Goal: Task Accomplishment & Management: Complete application form

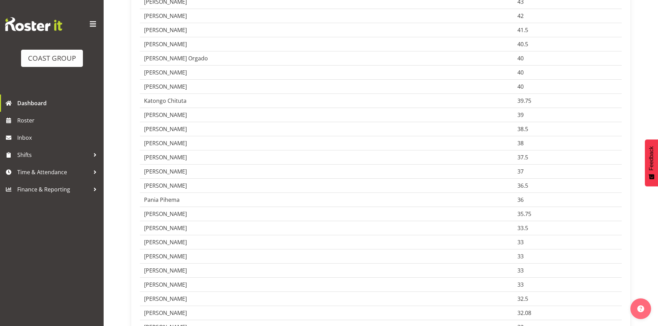
scroll to position [380, 0]
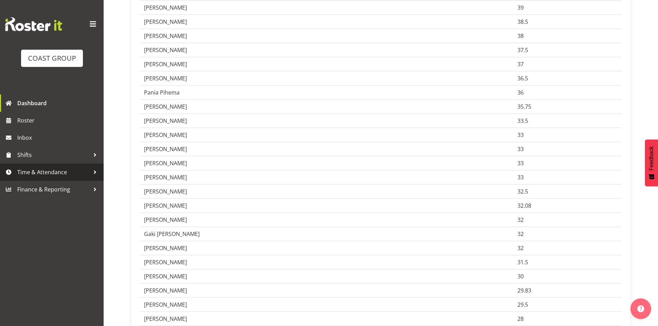
click at [53, 170] on span "Time & Attendance" at bounding box center [53, 172] width 73 height 10
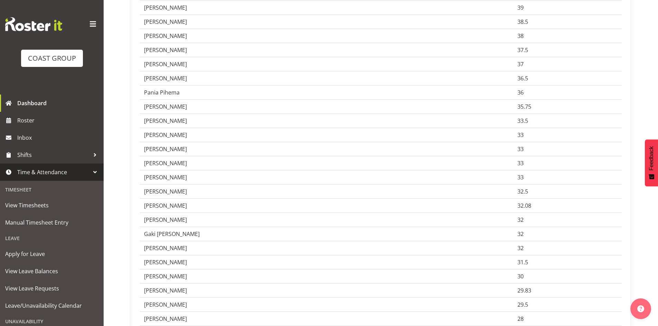
click at [53, 170] on span "Time & Attendance" at bounding box center [53, 172] width 73 height 10
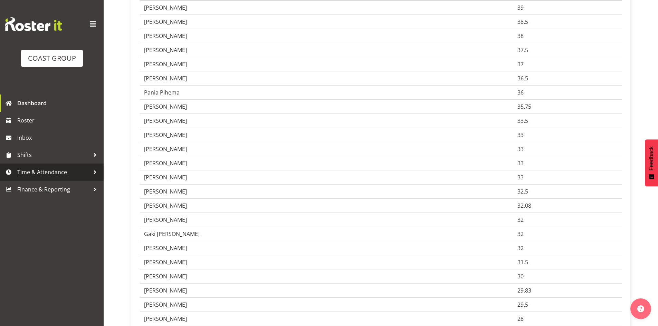
click at [34, 172] on span "Time & Attendance" at bounding box center [53, 172] width 73 height 10
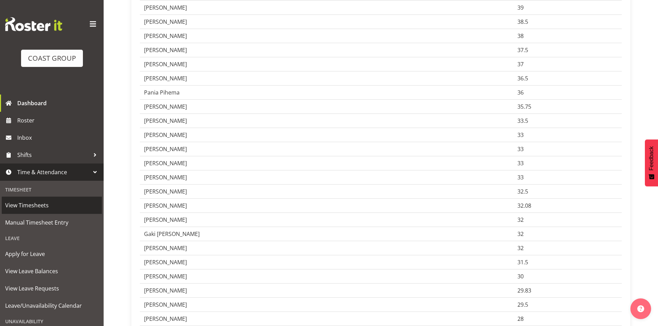
click at [27, 203] on span "View Timesheets" at bounding box center [51, 205] width 93 height 10
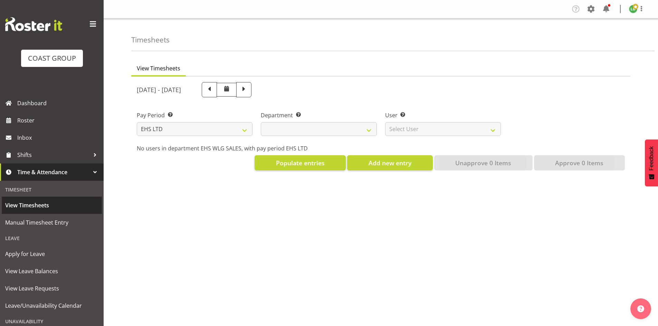
select select "7"
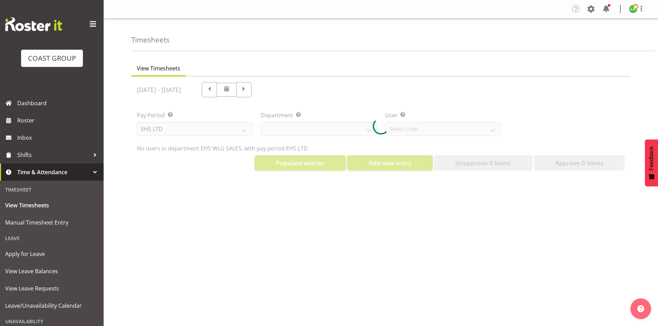
select select "44"
select select "8051"
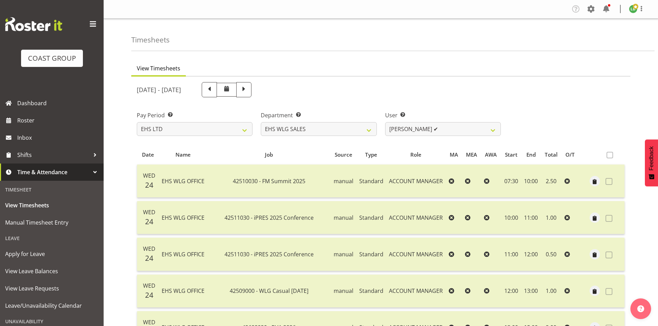
click at [248, 91] on span at bounding box center [243, 89] width 9 height 9
select select
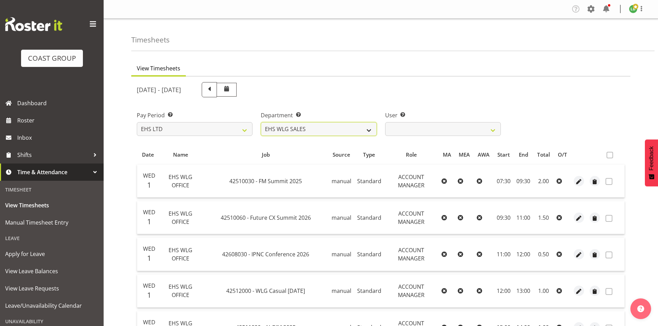
click at [358, 130] on select "EHS WLG OPS EHS WLG SALES" at bounding box center [319, 129] width 116 height 14
select select "43"
click at [261, 122] on select "EHS WLG OPS EHS WLG SALES" at bounding box center [319, 129] width 116 height 14
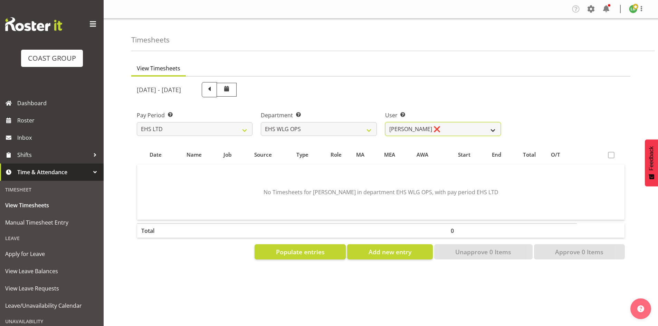
click at [488, 128] on select "Ashton Staats ❌ Darryl Burns ❌ Geoffrey Robertson ❌ Jackson Howsan ❌ Kade Tiati…" at bounding box center [443, 129] width 116 height 14
select select "1277"
click at [385, 122] on select "Ashton Staats ❌ Darryl Burns ❌ Geoffrey Robertson ❌ Jackson Howsan ❌ Kade Tiati…" at bounding box center [443, 129] width 116 height 14
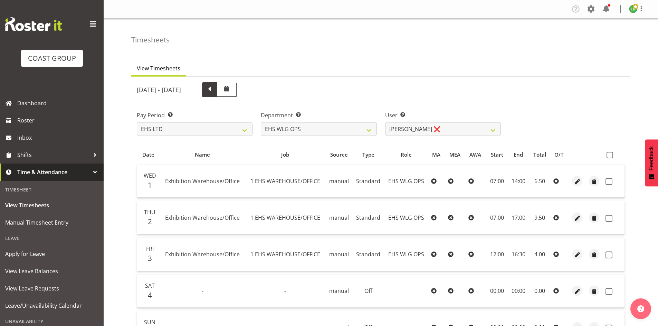
click at [214, 90] on span at bounding box center [209, 89] width 9 height 9
select select
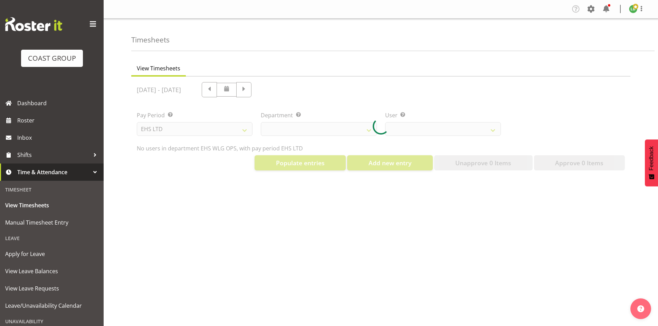
select select "1277"
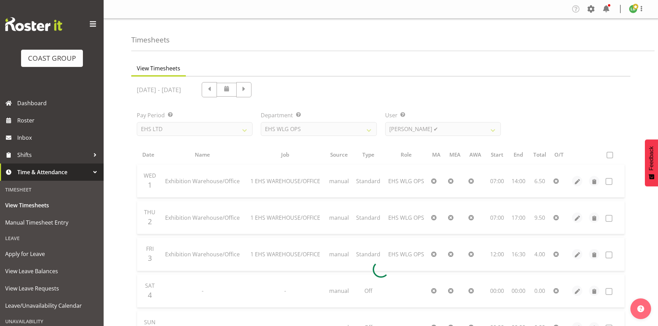
click at [368, 128] on div at bounding box center [380, 270] width 499 height 386
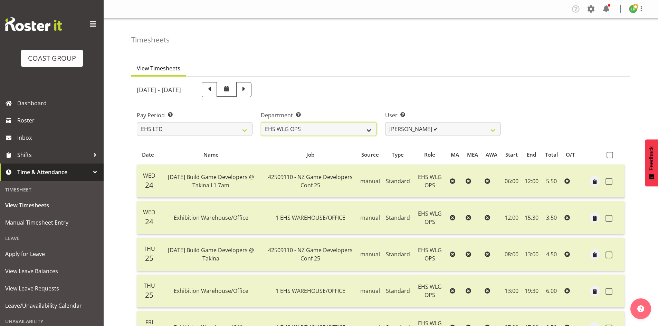
click at [367, 130] on select "EHS WLG OPS EHS WLG SALES" at bounding box center [319, 129] width 116 height 14
select select "44"
click at [261, 122] on select "EHS WLG OPS EHS WLG SALES" at bounding box center [319, 129] width 116 height 14
select select "8051"
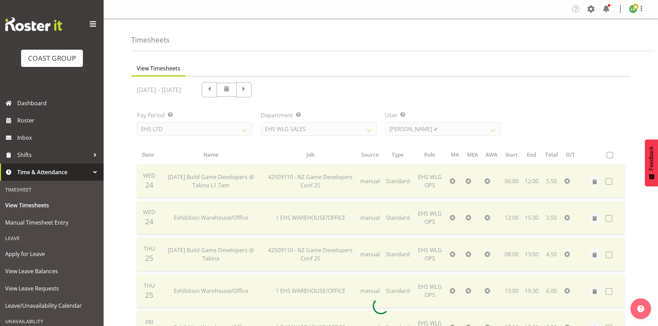
click at [309, 89] on div at bounding box center [380, 307] width 499 height 460
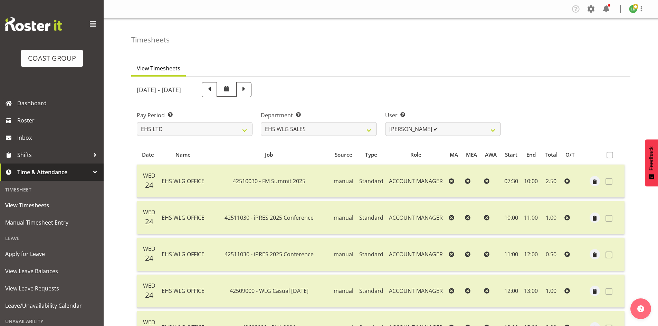
click at [248, 89] on span at bounding box center [243, 89] width 9 height 9
select select
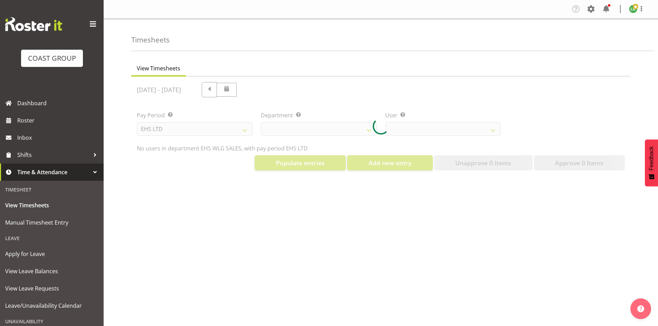
select select "44"
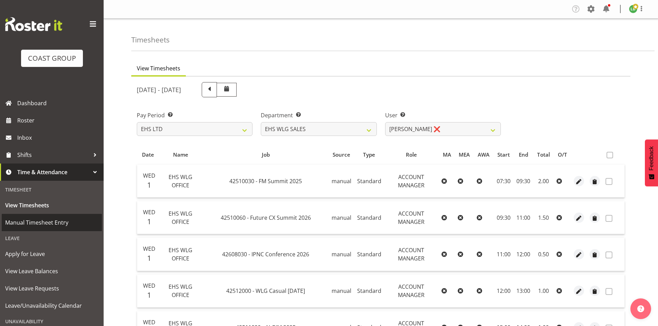
click at [34, 222] on span "Manual Timesheet Entry" at bounding box center [51, 223] width 93 height 10
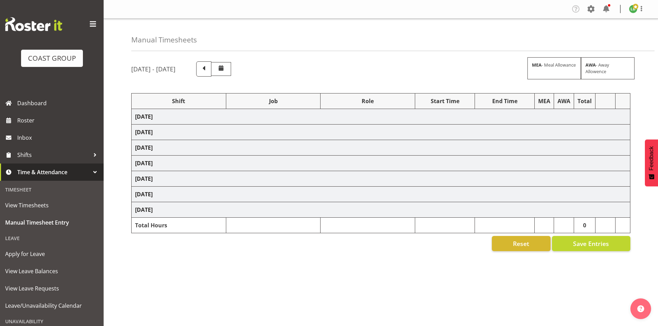
select select "1464"
select select "9890"
select select "197"
select select "1464"
select select "10397"
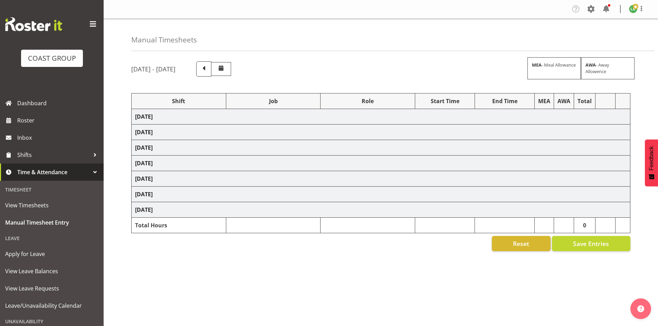
select select "197"
select select "1464"
select select "10618"
select select "197"
select select "1464"
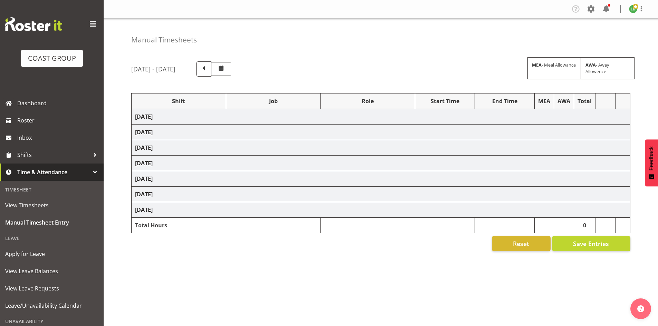
select select "8680"
select select "197"
select select "1464"
select select "9339"
select select "197"
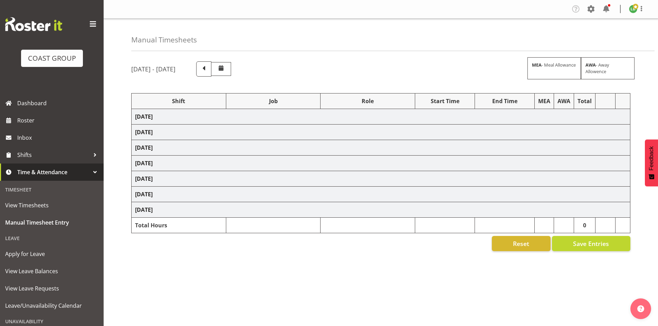
select select "1464"
select select "69"
select select "197"
select select "1464"
select select "10614"
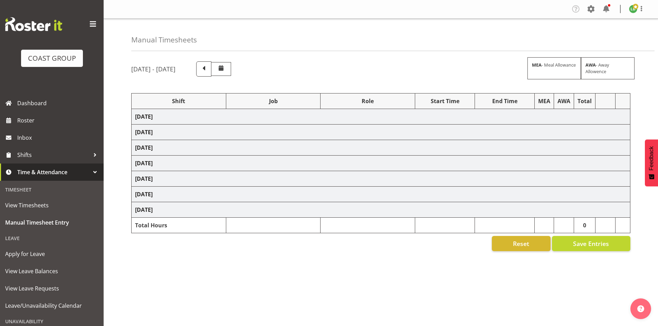
select select "197"
select select "1464"
select select "10765"
select select "197"
select select "1464"
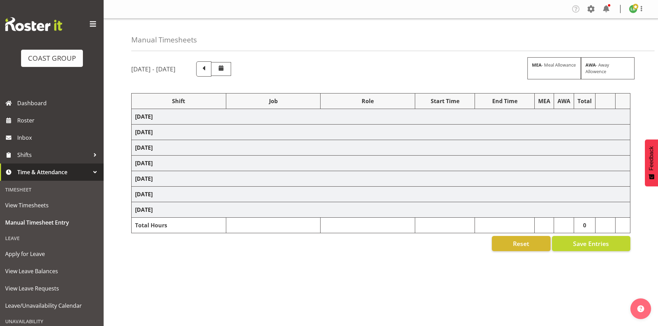
select select "10766"
select select "197"
select select "1464"
select select "10397"
select select "197"
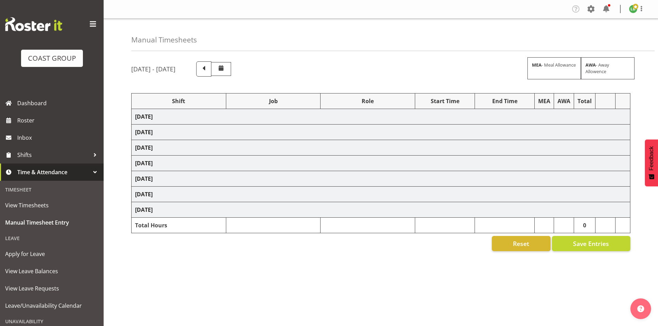
select select "1464"
select select "9890"
select select "197"
select select "1464"
select select "69"
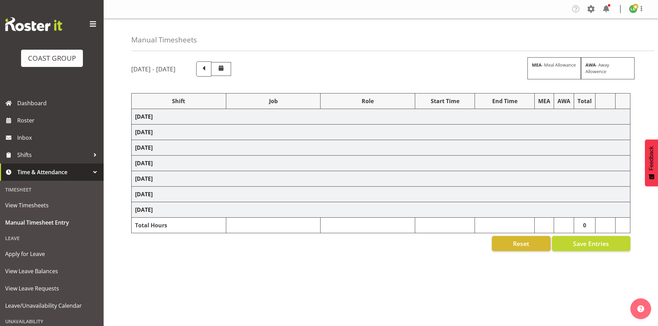
select select "197"
select select "1464"
select select "10567"
select select "197"
select select "1464"
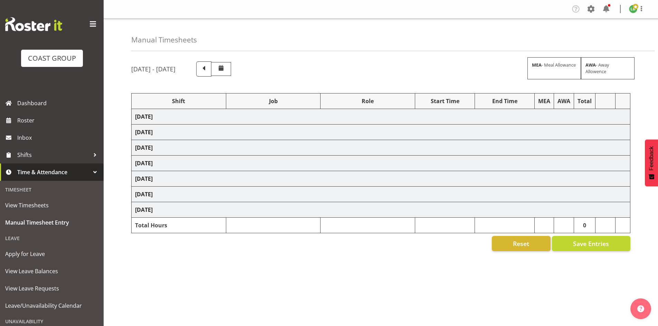
select select "10397"
select select "197"
select select "1464"
select select "9890"
select select "197"
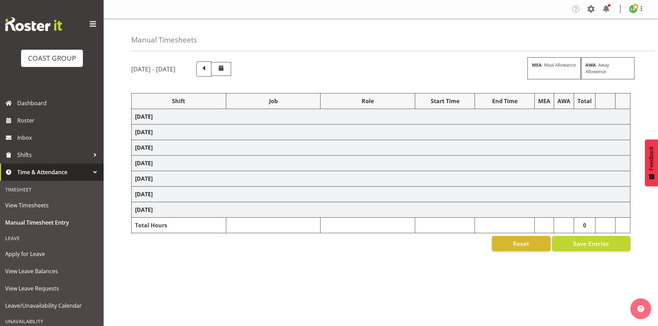
select select "1464"
select select "9339"
select select "197"
select select "1464"
select select "8002"
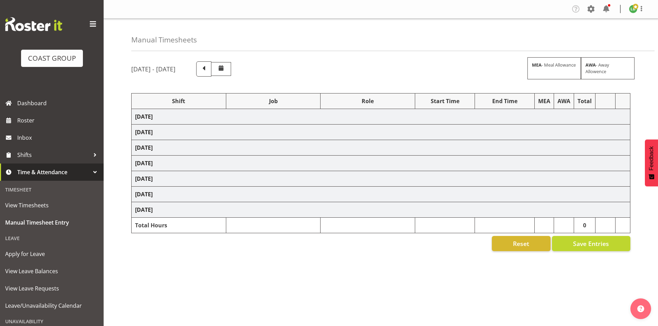
select select "197"
select select "1464"
select select "9341"
select select "197"
select select "1464"
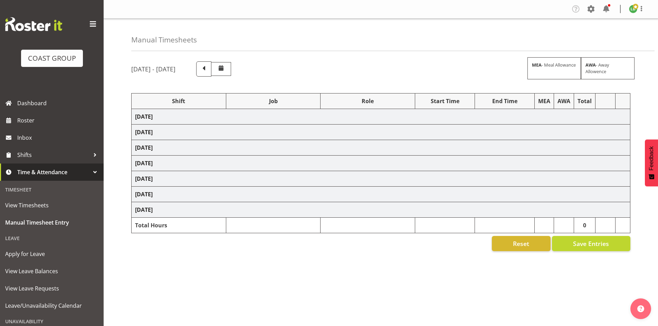
select select "69"
select select "197"
select select "1464"
select select "8002"
select select "197"
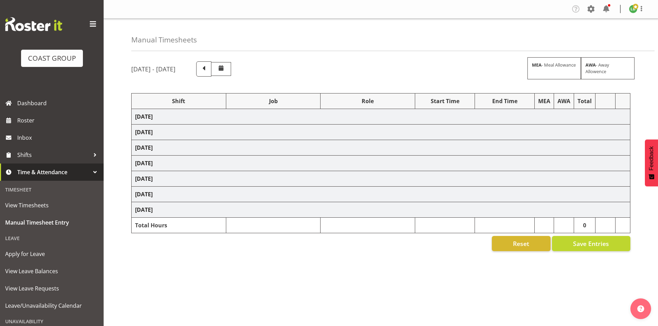
select select "1464"
select select "69"
select select "197"
select select "1464"
select select "10397"
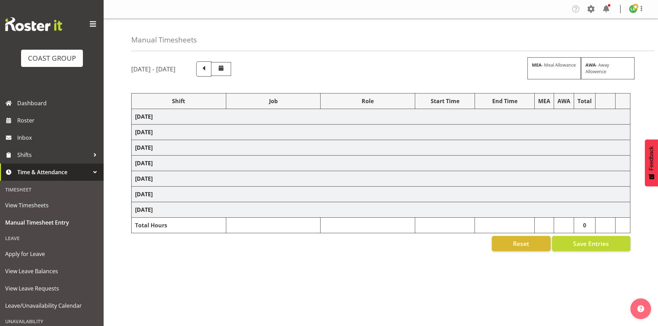
select select "197"
select select "1464"
select select "9890"
select select "197"
select select "1464"
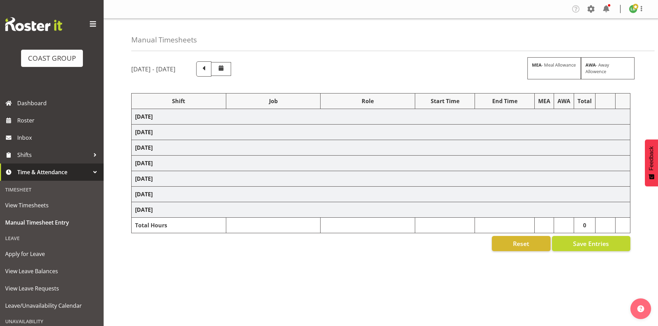
select select "69"
select select "197"
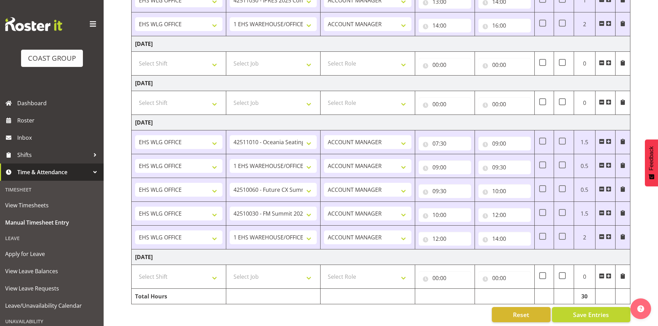
scroll to position [579, 0]
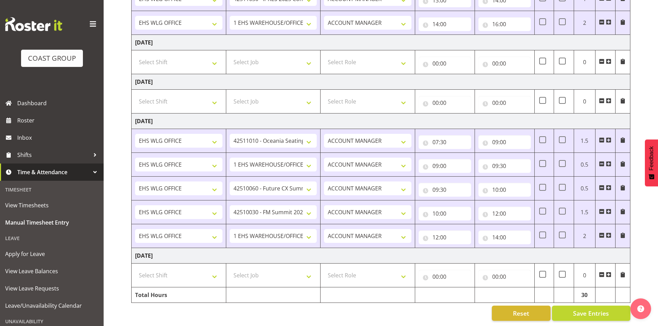
click at [610, 233] on span at bounding box center [609, 236] width 6 height 6
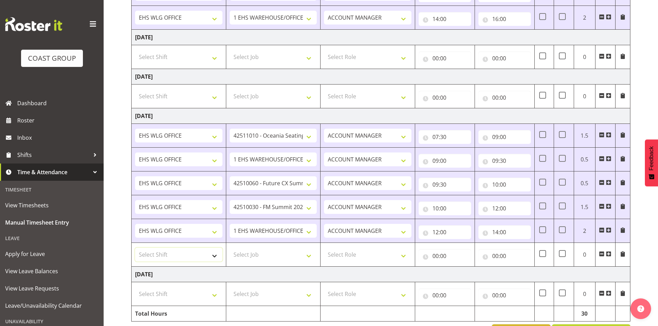
click at [209, 253] on select "Select Shift 25 Build NZPF @ Takina 7am 25 Service NZPF @ Takina AUG 25 Break B…" at bounding box center [178, 255] width 87 height 14
select select "1464"
click at [210, 254] on select "Select Shift 25 Build NZPF @ Takina 7am 25 Service NZPF @ Takina AUG 25 Break B…" at bounding box center [178, 255] width 87 height 14
click at [308, 252] on select "Select Job 1 Carlton Events 1 Carlton Hamilton 1 Carlton Wellington 1 EHS WAREH…" at bounding box center [273, 255] width 87 height 14
select select "10600"
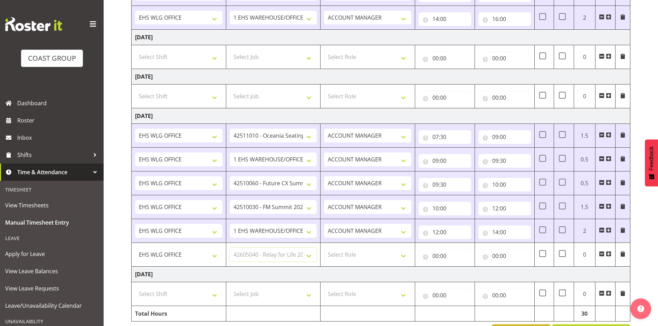
click at [230, 248] on select "Select Job 1 Carlton Events 1 Carlton Hamilton 1 Carlton Wellington 1 EHS WAREH…" at bounding box center [273, 255] width 87 height 14
click at [403, 255] on select "Select Role EHS WLG OPS ACCOUNT MANAGER" at bounding box center [367, 255] width 87 height 14
select select "197"
click at [324, 248] on select "Select Role EHS WLG OPS ACCOUNT MANAGER" at bounding box center [367, 255] width 87 height 14
click at [436, 252] on input "00:00" at bounding box center [445, 256] width 53 height 14
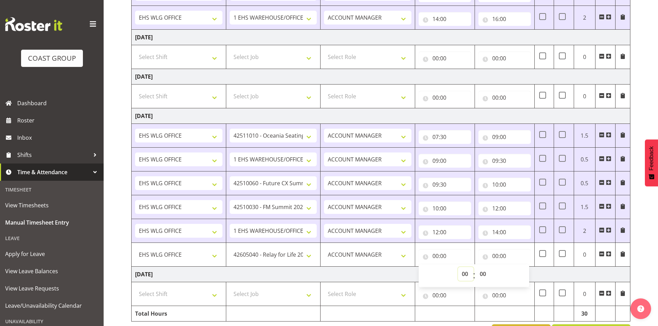
click at [464, 275] on select "00 01 02 03 04 05 06 07 08 09 10 11 12 13 14 15 16 17 18 19 20 21 22 23" at bounding box center [466, 274] width 16 height 14
select select "14"
click at [458, 267] on select "00 01 02 03 04 05 06 07 08 09 10 11 12 13 14 15 16 17 18 19 20 21 22 23" at bounding box center [466, 274] width 16 height 14
type input "14:00"
click at [495, 254] on input "00:00" at bounding box center [504, 256] width 53 height 14
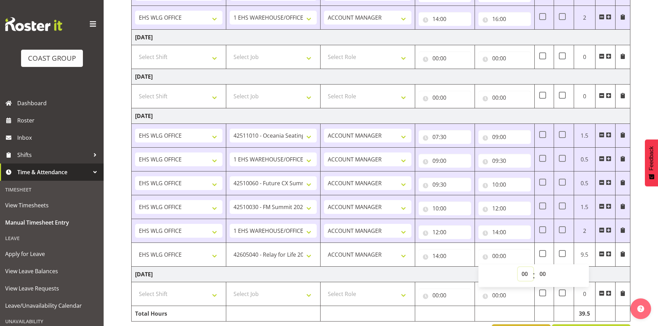
click at [520, 273] on select "00 01 02 03 04 05 06 07 08 09 10 11 12 13 14 15 16 17 18 19 20 21 22 23" at bounding box center [526, 274] width 16 height 14
select select "15"
click at [518, 267] on select "00 01 02 03 04 05 06 07 08 09 10 11 12 13 14 15 16 17 18 19 20 21 22 23" at bounding box center [526, 274] width 16 height 14
type input "15:00"
click at [607, 254] on span at bounding box center [609, 254] width 6 height 6
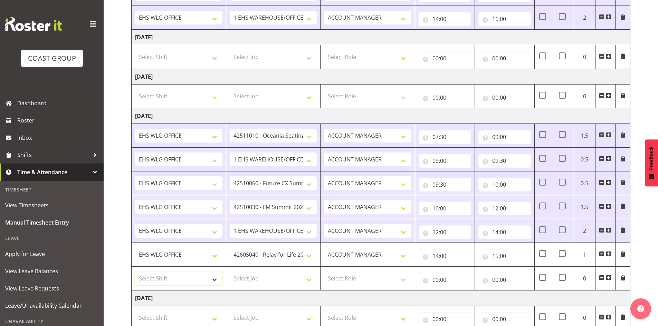
click at [215, 279] on select "Select Shift 25 Build NZPF @ Takina 7am 25 Service NZPF @ Takina AUG 25 Break B…" at bounding box center [178, 279] width 87 height 14
select select "1464"
click at [215, 279] on select "Select Shift 25 Build NZPF @ Takina 7am 25 Service NZPF @ Takina AUG 25 Break B…" at bounding box center [178, 279] width 87 height 14
click at [312, 278] on select "Select Job 1 Carlton Events 1 Carlton Hamilton 1 Carlton Wellington 1 EHS WAREH…" at bounding box center [273, 279] width 87 height 14
select select "69"
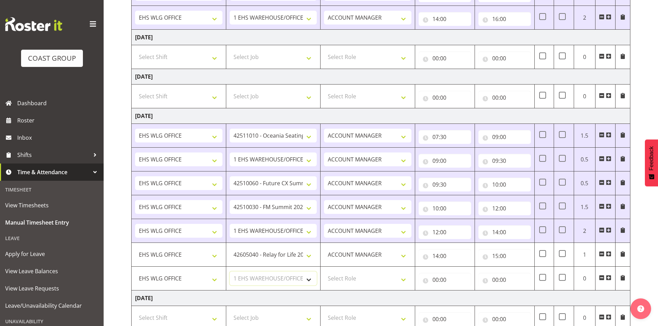
click at [230, 272] on select "Select Job 1 Carlton Events 1 Carlton Hamilton 1 Carlton Wellington 1 EHS WAREH…" at bounding box center [273, 279] width 87 height 14
click at [403, 280] on select "Select Role EHS WLG OPS ACCOUNT MANAGER" at bounding box center [367, 279] width 87 height 14
select select "197"
click at [324, 272] on select "Select Role EHS WLG OPS ACCOUNT MANAGER" at bounding box center [367, 279] width 87 height 14
click at [437, 280] on input "00:00" at bounding box center [445, 280] width 53 height 14
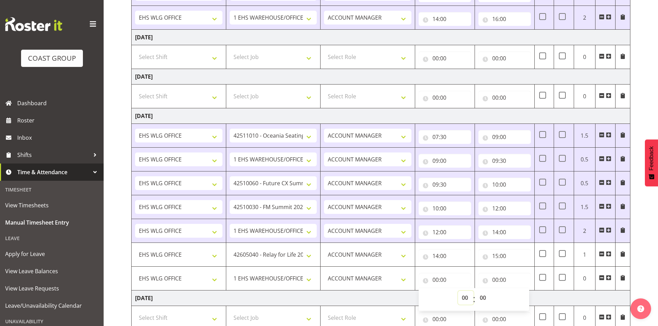
click at [466, 298] on select "00 01 02 03 04 05 06 07 08 09 10 11 12 13 14 15 16 17 18 19 20 21 22 23" at bounding box center [466, 298] width 16 height 14
select select "15"
click at [458, 291] on select "00 01 02 03 04 05 06 07 08 09 10 11 12 13 14 15 16 17 18 19 20 21 22 23" at bounding box center [466, 298] width 16 height 14
type input "15:00"
click at [496, 280] on input "00:00" at bounding box center [504, 280] width 53 height 14
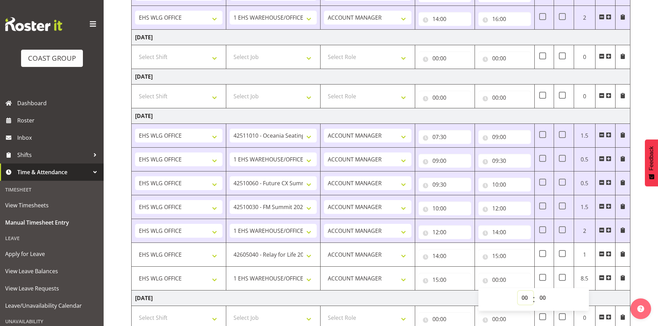
click at [524, 296] on select "00 01 02 03 04 05 06 07 08 09 10 11 12 13 14 15 16 17 18 19 20 21 22 23" at bounding box center [526, 298] width 16 height 14
select select "16"
click at [518, 291] on select "00 01 02 03 04 05 06 07 08 09 10 11 12 13 14 15 16 17 18 19 20 21 22 23" at bounding box center [526, 298] width 16 height 14
type input "16:00"
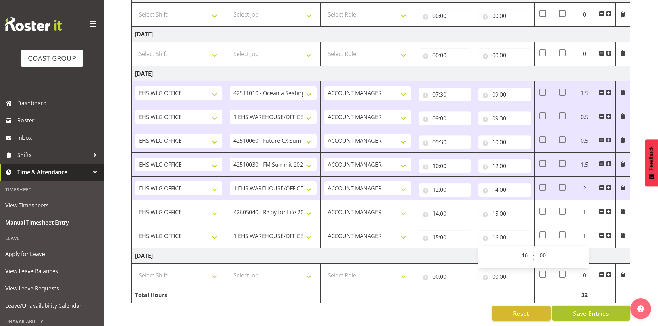
click at [593, 311] on span "Save Entries" at bounding box center [591, 313] width 36 height 9
click at [588, 309] on span "Save Entries" at bounding box center [591, 313] width 36 height 9
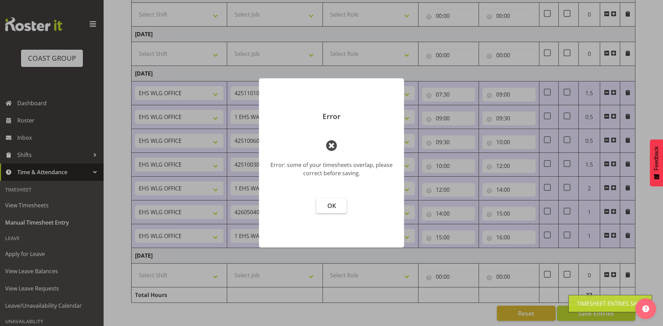
click at [336, 208] on button "OK" at bounding box center [331, 205] width 30 height 15
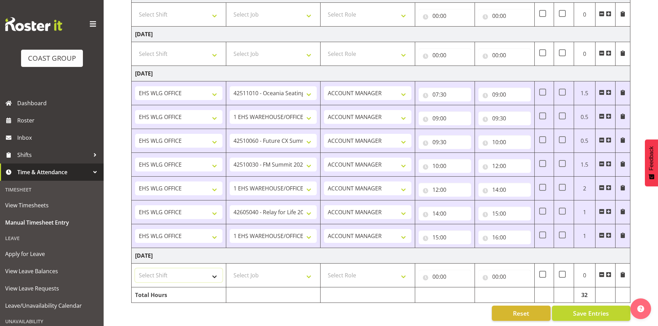
click at [213, 271] on select "Select Shift 25 Build NZPF @ Takina 7am 25 Service NZPF @ Takina AUG 25 Break B…" at bounding box center [178, 276] width 87 height 14
select select "1464"
click at [213, 271] on select "Select Shift 25 Build NZPF @ Takina 7am 25 Service NZPF @ Takina AUG 25 Break B…" at bounding box center [178, 276] width 87 height 14
click at [608, 272] on span at bounding box center [609, 275] width 6 height 6
drag, startPoint x: 608, startPoint y: 268, endPoint x: 554, endPoint y: 271, distance: 54.3
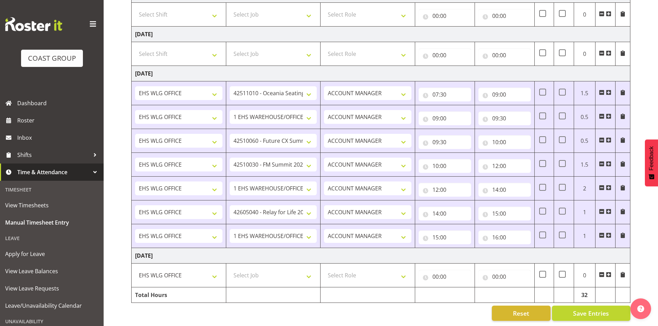
click at [609, 272] on span at bounding box center [609, 275] width 6 height 6
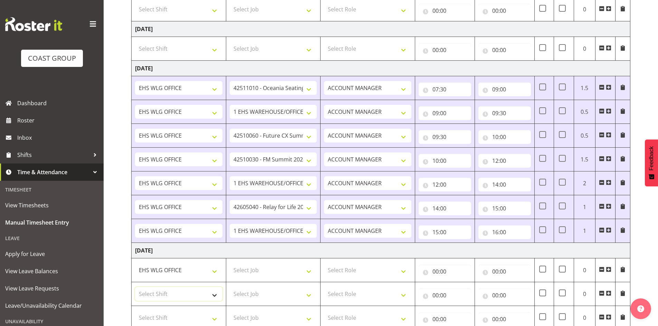
click at [216, 295] on select "Select Shift 25 Build NZPF @ Takina 7am 25 Service NZPF @ Takina AUG 25 Break B…" at bounding box center [178, 294] width 87 height 14
select select "1464"
click at [216, 295] on select "Select Shift 25 Build NZPF @ Takina 7am 25 Service NZPF @ Takina AUG 25 Break B…" at bounding box center [178, 294] width 87 height 14
click at [216, 295] on select "25 Build NZPF @ Takina 7am 25 Service NZPF @ Takina AUG 25 Break Beervana @ Sta…" at bounding box center [178, 294] width 87 height 14
click at [332, 266] on select "Select Role EHS WLG OPS ACCOUNT MANAGER" at bounding box center [367, 271] width 87 height 14
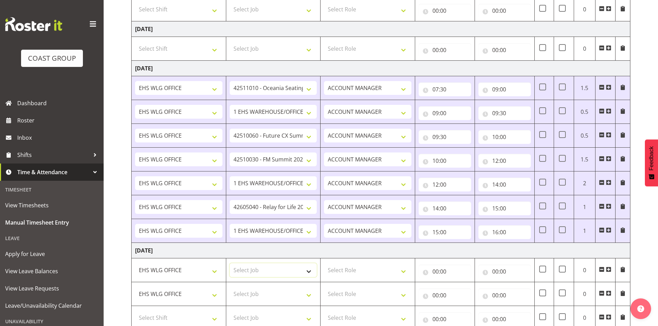
click at [310, 271] on select "Select Job 1 Carlton Events 1 Carlton Hamilton 1 Carlton Wellington 1 EHS WAREH…" at bounding box center [273, 271] width 87 height 14
select select "9339"
click at [230, 264] on select "Select Job 1 Carlton Events 1 Carlton Hamilton 1 Carlton Wellington 1 EHS WAREH…" at bounding box center [273, 271] width 87 height 14
drag, startPoint x: 310, startPoint y: 295, endPoint x: 313, endPoint y: 291, distance: 5.1
click at [310, 295] on select "Select Job 1 Carlton Events 1 Carlton Hamilton 1 Carlton Wellington 1 EHS WAREH…" at bounding box center [273, 294] width 87 height 14
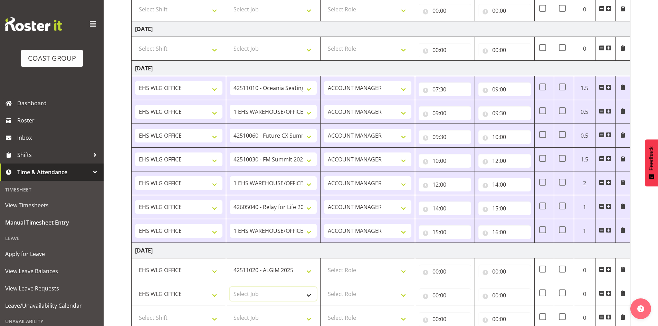
select select "9341"
click at [230, 287] on select "Select Job 1 Carlton Events 1 Carlton Hamilton 1 Carlton Wellington 1 EHS WAREH…" at bounding box center [273, 294] width 87 height 14
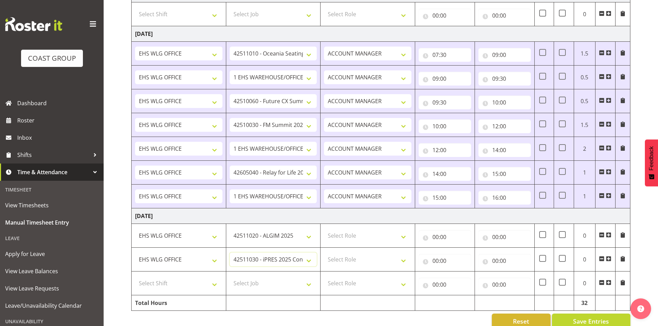
scroll to position [674, 0]
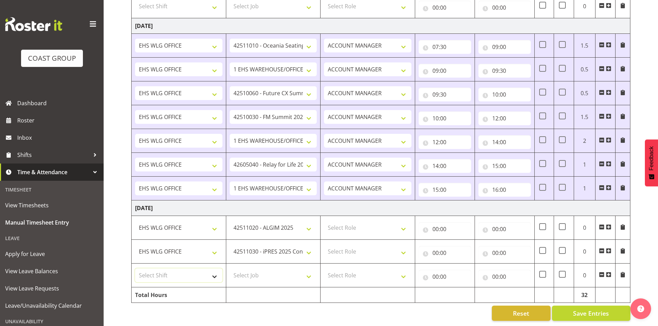
click at [211, 269] on select "Select Shift 25 Build NZPF @ Takina 7am 25 Service NZPF @ Takina AUG 25 Break B…" at bounding box center [178, 276] width 87 height 14
select select "1464"
click at [211, 269] on select "Select Shift 25 Build NZPF @ Takina 7am 25 Service NZPF @ Takina AUG 25 Break B…" at bounding box center [178, 276] width 87 height 14
click at [311, 271] on select "Select Job 1 Carlton Events 1 Carlton Hamilton 1 Carlton Wellington 1 EHS WAREH…" at bounding box center [273, 276] width 87 height 14
select select "10600"
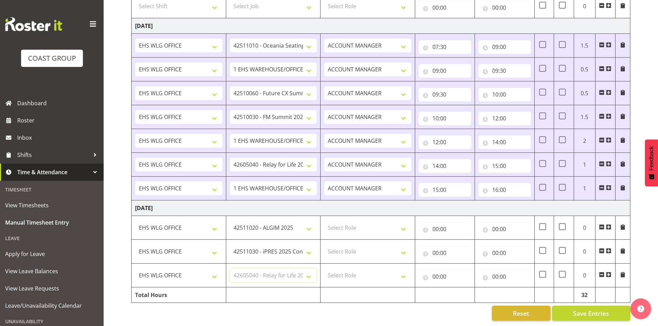
click at [230, 269] on select "Select Job 1 Carlton Events 1 Carlton Hamilton 1 Carlton Wellington 1 EHS WAREH…" at bounding box center [273, 276] width 87 height 14
click at [405, 222] on select "Select Role EHS WLG OPS ACCOUNT MANAGER" at bounding box center [367, 228] width 87 height 14
select select "197"
click at [324, 221] on select "Select Role EHS WLG OPS ACCOUNT MANAGER" at bounding box center [367, 228] width 87 height 14
drag, startPoint x: 405, startPoint y: 248, endPoint x: 401, endPoint y: 253, distance: 6.4
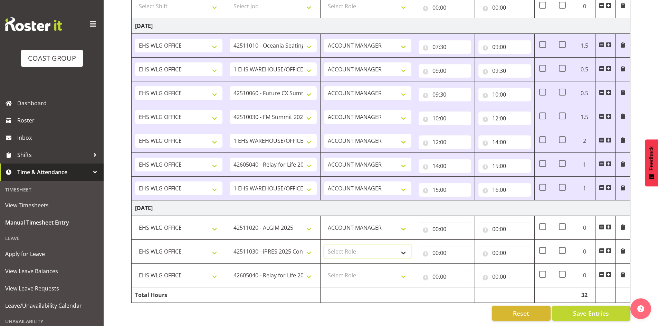
click at [405, 248] on select "Select Role EHS WLG OPS ACCOUNT MANAGER" at bounding box center [367, 252] width 87 height 14
select select "197"
click at [324, 245] on select "Select Role EHS WLG OPS ACCOUNT MANAGER" at bounding box center [367, 252] width 87 height 14
drag, startPoint x: 405, startPoint y: 269, endPoint x: 392, endPoint y: 276, distance: 14.5
click at [404, 269] on select "Select Role EHS WLG OPS ACCOUNT MANAGER" at bounding box center [367, 276] width 87 height 14
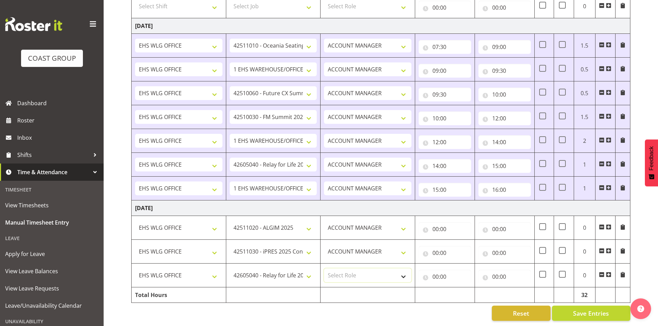
select select "197"
click at [324, 269] on select "Select Role EHS WLG OPS ACCOUNT MANAGER" at bounding box center [367, 276] width 87 height 14
click at [436, 224] on input "00:00" at bounding box center [445, 229] width 53 height 14
click at [464, 241] on select "00 01 02 03 04 05 06 07 08 09 10 11 12 13 14 15 16 17 18 19 20 21 22 23" at bounding box center [466, 247] width 16 height 14
select select "7"
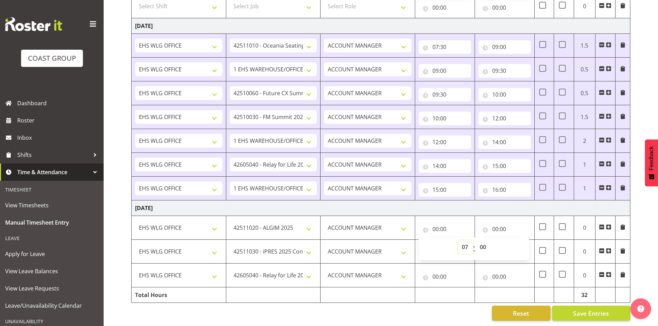
click at [458, 240] on select "00 01 02 03 04 05 06 07 08 09 10 11 12 13 14 15 16 17 18 19 20 21 22 23" at bounding box center [466, 247] width 16 height 14
type input "07:00"
click at [482, 241] on select "00 01 02 03 04 05 06 07 08 09 10 11 12 13 14 15 16 17 18 19 20 21 22 23 24 25 2…" at bounding box center [484, 247] width 16 height 14
select select "30"
click at [476, 240] on select "00 01 02 03 04 05 06 07 08 09 10 11 12 13 14 15 16 17 18 19 20 21 22 23 24 25 2…" at bounding box center [484, 247] width 16 height 14
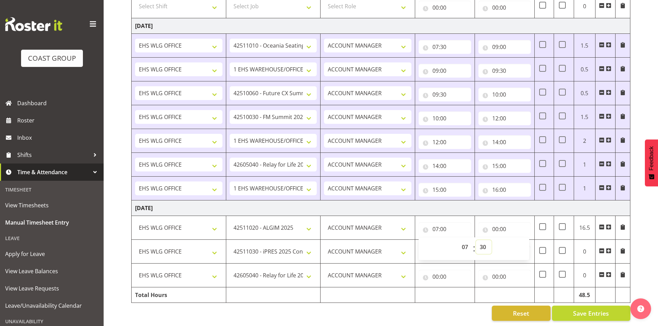
type input "07:30"
click at [497, 224] on input "00:00" at bounding box center [504, 229] width 53 height 14
click at [523, 241] on select "00 01 02 03 04 05 06 07 08 09 10 11 12 13 14 15 16 17 18 19 20 21 22 23" at bounding box center [526, 247] width 16 height 14
select select "9"
click at [518, 240] on select "00 01 02 03 04 05 06 07 08 09 10 11 12 13 14 15 16 17 18 19 20 21 22 23" at bounding box center [526, 247] width 16 height 14
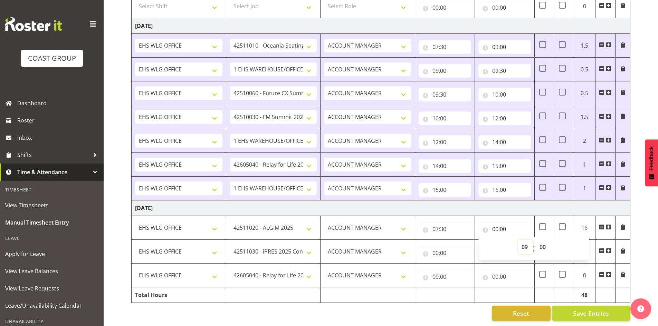
type input "09:00"
click at [436, 247] on input "00:00" at bounding box center [445, 253] width 53 height 14
click at [464, 266] on select "00 01 02 03 04 05 06 07 08 09 10 11 12 13 14 15 16 17 18 19 20 21 22 23" at bounding box center [466, 271] width 16 height 14
select select "9"
click at [458, 264] on select "00 01 02 03 04 05 06 07 08 09 10 11 12 13 14 15 16 17 18 19 20 21 22 23" at bounding box center [466, 271] width 16 height 14
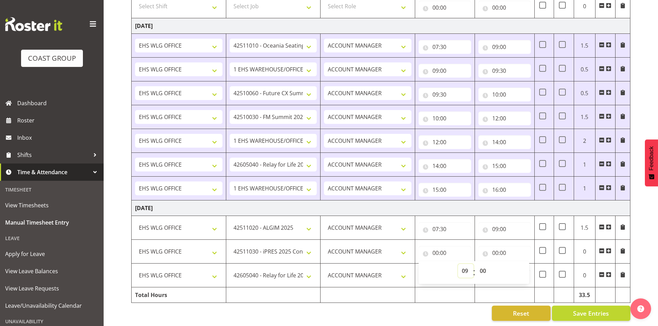
type input "09:00"
click at [496, 249] on input "00:00" at bounding box center [504, 253] width 53 height 14
click at [527, 266] on select "00 01 02 03 04 05 06 07 08 09 10 11 12 13 14 15 16 17 18 19 20 21 22 23" at bounding box center [526, 271] width 16 height 14
select select "10"
click at [518, 264] on select "00 01 02 03 04 05 06 07 08 09 10 11 12 13 14 15 16 17 18 19 20 21 22 23" at bounding box center [526, 271] width 16 height 14
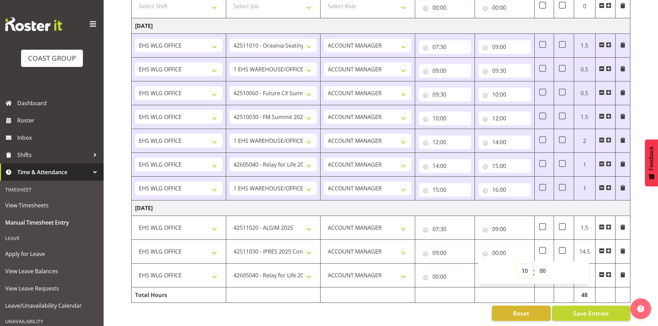
type input "10:00"
click at [434, 272] on input "00:00" at bounding box center [445, 277] width 53 height 14
click at [466, 289] on select "00 01 02 03 04 05 06 07 08 09 10 11 12 13 14 15 16 17 18 19 20 21 22 23" at bounding box center [466, 295] width 16 height 14
select select "10"
click at [458, 288] on select "00 01 02 03 04 05 06 07 08 09 10 11 12 13 14 15 16 17 18 19 20 21 22 23" at bounding box center [466, 295] width 16 height 14
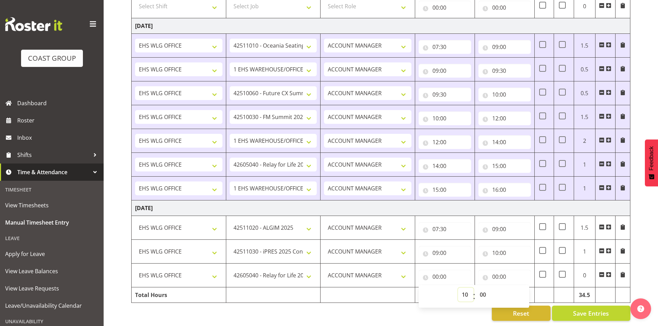
type input "10:00"
click at [494, 273] on input "00:00" at bounding box center [504, 277] width 53 height 14
click at [523, 289] on select "00 01 02 03 04 05 06 07 08 09 10 11 12 13 14 15 16 17 18 19 20 21 22 23" at bounding box center [526, 295] width 16 height 14
select select "11"
click at [518, 288] on select "00 01 02 03 04 05 06 07 08 09 10 11 12 13 14 15 16 17 18 19 20 21 22 23" at bounding box center [526, 295] width 16 height 14
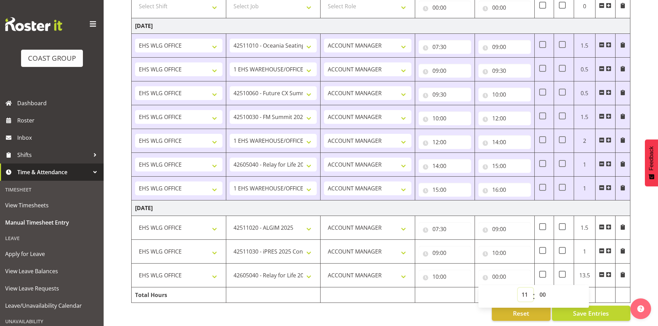
type input "11:00"
click at [611, 272] on span at bounding box center [609, 275] width 6 height 6
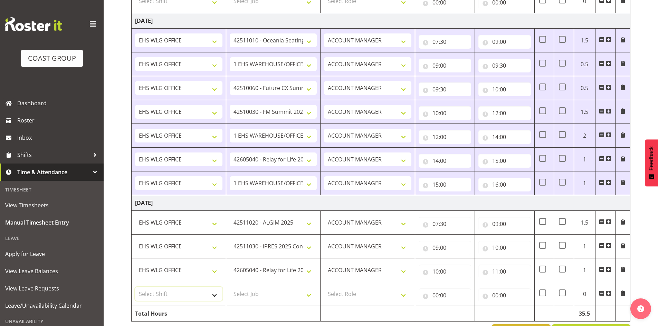
click at [208, 295] on select "Select Shift 25 Build NZPF @ Takina 7am 25 Service NZPF @ Takina AUG 25 Break B…" at bounding box center [178, 294] width 87 height 14
select select "1464"
click at [208, 295] on select "Select Shift 25 Build NZPF @ Takina 7am 25 Service NZPF @ Takina AUG 25 Break B…" at bounding box center [178, 294] width 87 height 14
click at [212, 295] on select "25 Build NZPF @ Takina 7am 25 Service NZPF @ Takina AUG 25 Break Beervana @ Sta…" at bounding box center [178, 294] width 87 height 14
click at [309, 296] on select "Select Job 1 Carlton Events 1 Carlton Hamilton 1 Carlton Wellington 1 EHS WAREH…" at bounding box center [273, 294] width 87 height 14
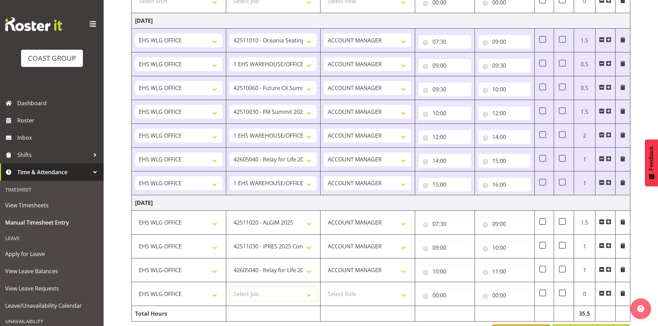
select select "10397"
click at [230, 287] on select "Select Job 1 Carlton Events 1 Carlton Hamilton 1 Carlton Wellington 1 EHS WAREH…" at bounding box center [273, 294] width 87 height 14
click at [404, 293] on select "Select Role EHS WLG OPS ACCOUNT MANAGER" at bounding box center [367, 294] width 87 height 14
select select "197"
click at [324, 287] on select "Select Role EHS WLG OPS ACCOUNT MANAGER" at bounding box center [367, 294] width 87 height 14
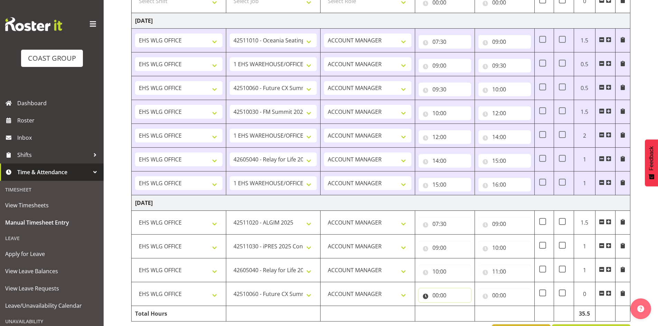
click at [437, 294] on input "00:00" at bounding box center [445, 296] width 53 height 14
click at [464, 311] on select "00 01 02 03 04 05 06 07 08 09 10 11 12 13 14 15 16 17 18 19 20 21 22 23" at bounding box center [466, 314] width 16 height 14
select select "11"
click at [458, 307] on select "00 01 02 03 04 05 06 07 08 09 10 11 12 13 14 15 16 17 18 19 20 21 22 23" at bounding box center [466, 314] width 16 height 14
type input "11:00"
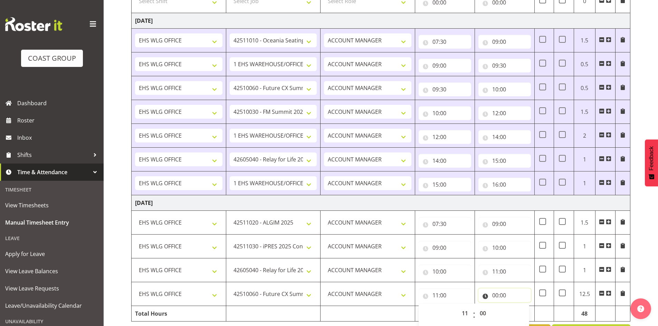
click at [496, 294] on input "00:00" at bounding box center [504, 296] width 53 height 14
drag, startPoint x: 525, startPoint y: 312, endPoint x: 523, endPoint y: 308, distance: 4.7
click at [524, 312] on select "00 01 02 03 04 05 06 07 08 09 10 11 12 13 14 15 16 17 18 19 20 21 22 23" at bounding box center [526, 314] width 16 height 14
select select "12"
click at [518, 307] on select "00 01 02 03 04 05 06 07 08 09 10 11 12 13 14 15 16 17 18 19 20 21 22 23" at bounding box center [526, 314] width 16 height 14
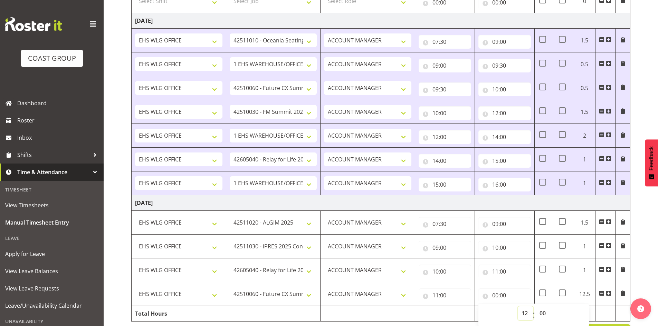
type input "12:00"
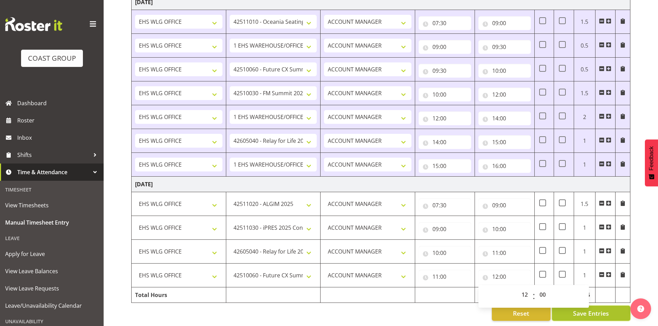
click at [596, 313] on span "Save Entries" at bounding box center [591, 313] width 36 height 9
click at [595, 309] on span "Save Entries" at bounding box center [591, 313] width 36 height 9
select select "1464"
select select "9339"
select select "197"
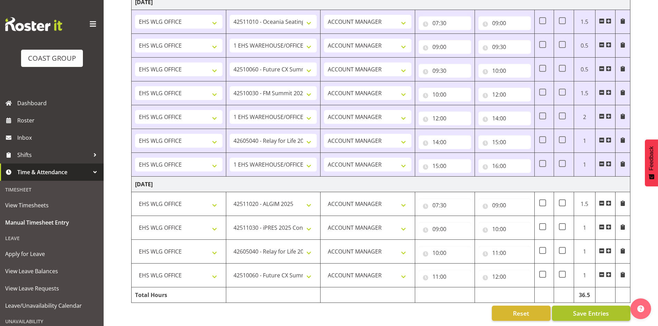
select select "1464"
select select "9341"
select select "197"
select select "1464"
select select "10600"
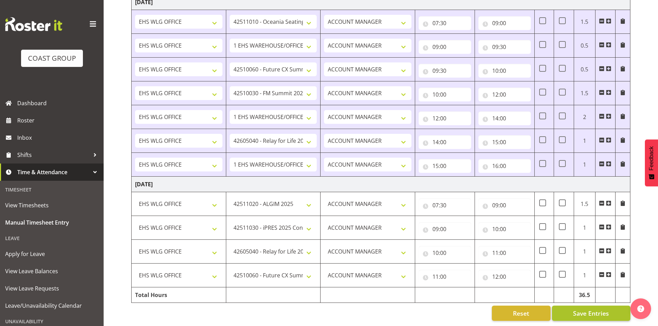
select select "197"
select select "1464"
select select "10397"
select select "197"
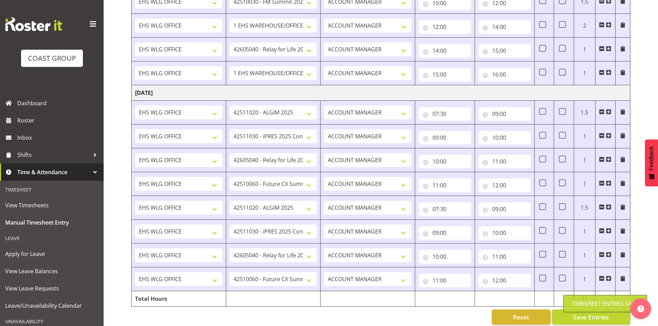
scroll to position [793, 0]
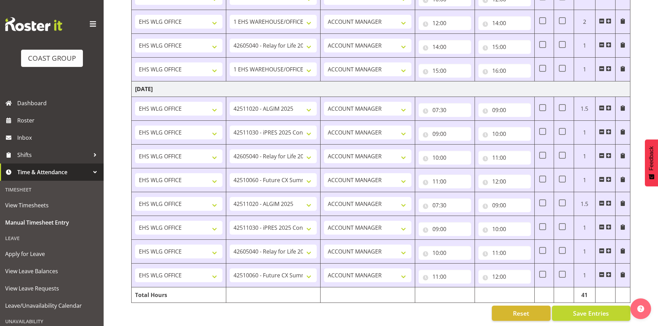
click at [601, 201] on span at bounding box center [602, 204] width 6 height 6
select select "9341"
type input "09:00"
type input "10:00"
select select "10600"
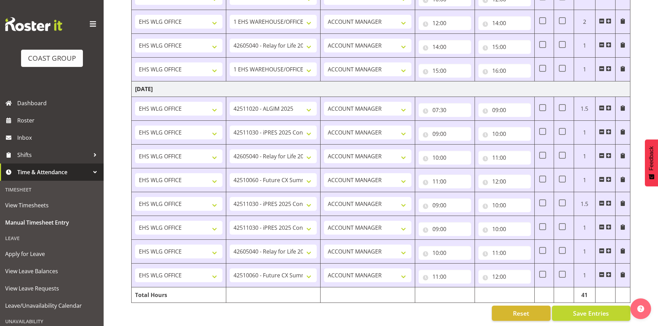
type input "10:00"
type input "11:00"
select select "10397"
type input "11:00"
type input "12:00"
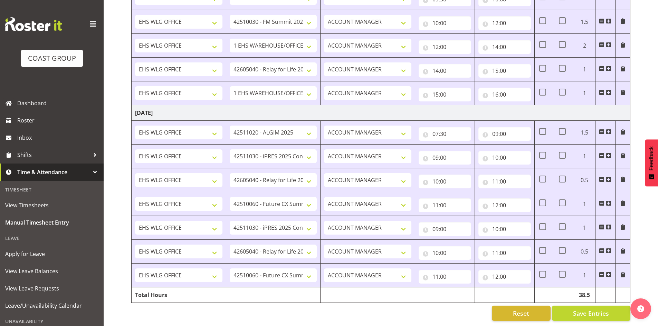
scroll to position [770, 0]
click at [601, 272] on span at bounding box center [602, 275] width 6 height 6
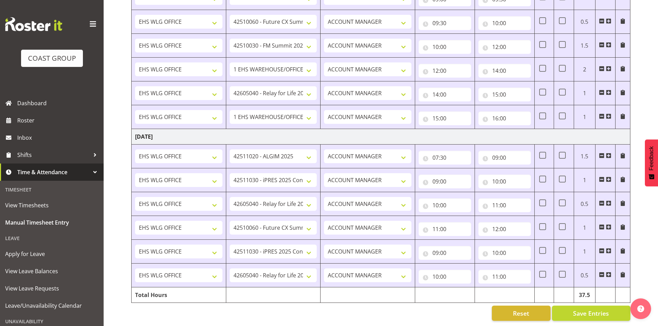
scroll to position [746, 0]
click at [600, 272] on span at bounding box center [602, 275] width 6 height 6
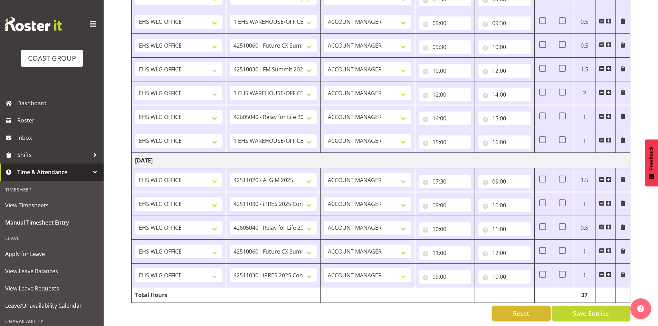
scroll to position [722, 0]
click at [602, 272] on span at bounding box center [602, 275] width 6 height 6
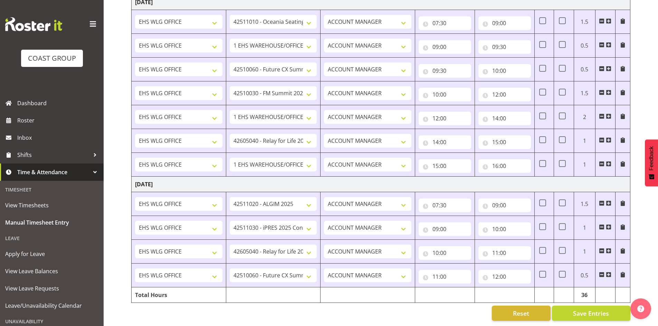
scroll to position [698, 0]
click at [608, 272] on span at bounding box center [609, 275] width 6 height 6
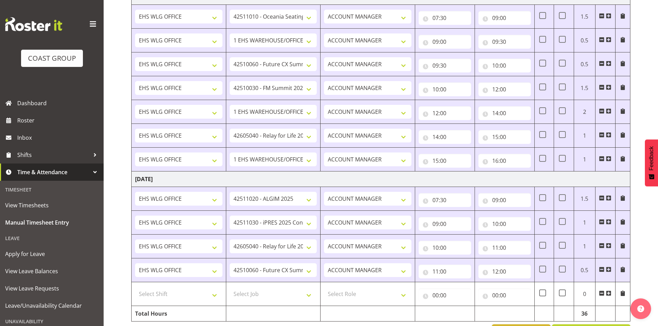
scroll to position [722, 0]
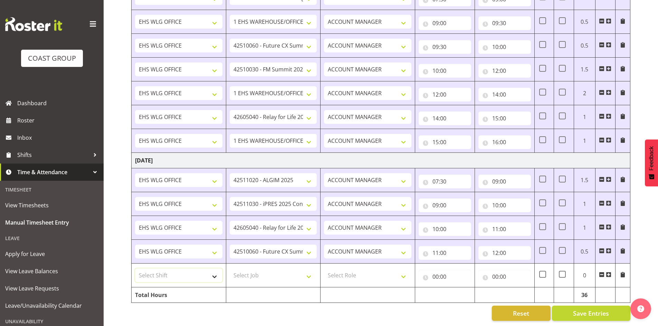
click at [219, 272] on select "Select Shift 25 Build NZPF @ Takina 7am 25 Service NZPF @ Takina AUG 25 Break B…" at bounding box center [178, 276] width 87 height 14
select select "1464"
drag, startPoint x: 219, startPoint y: 272, endPoint x: 251, endPoint y: 276, distance: 32.7
click at [219, 272] on select "Select Shift 25 Build NZPF @ Takina 7am 25 Service NZPF @ Takina AUG 25 Break B…" at bounding box center [178, 276] width 87 height 14
click at [313, 271] on select "Select Job 1 Carlton Events 1 Carlton Hamilton 1 Carlton Wellington 1 EHS WAREH…" at bounding box center [273, 276] width 87 height 14
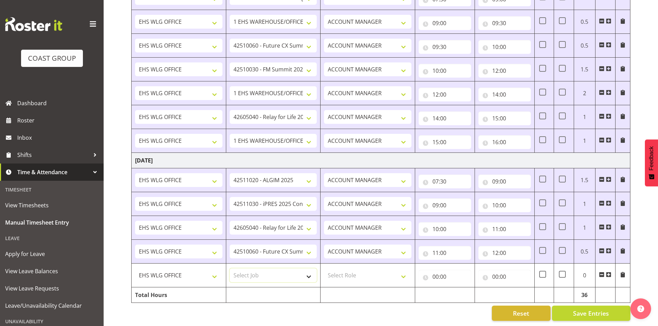
select select "69"
click at [230, 269] on select "Select Job 1 Carlton Events 1 Carlton Hamilton 1 Carlton Wellington 1 EHS WAREH…" at bounding box center [273, 276] width 87 height 14
click at [404, 269] on select "Select Role EHS WLG OPS ACCOUNT MANAGER" at bounding box center [367, 276] width 87 height 14
select select "197"
click at [324, 269] on select "Select Role EHS WLG OPS ACCOUNT MANAGER" at bounding box center [367, 276] width 87 height 14
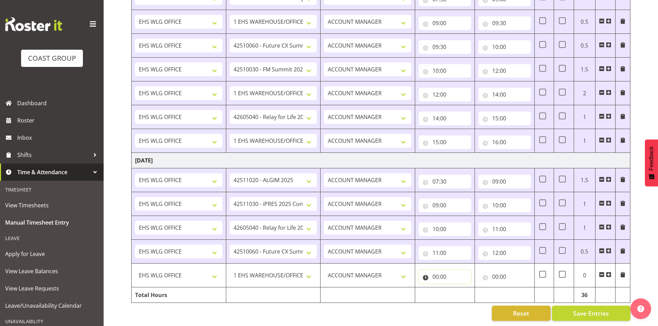
drag, startPoint x: 434, startPoint y: 269, endPoint x: 444, endPoint y: 273, distance: 10.7
click at [435, 270] on input "00:00" at bounding box center [445, 277] width 53 height 14
click at [464, 288] on select "00 01 02 03 04 05 06 07 08 09 10 11 12 13 14 15 16 17 18 19 20 21 22 23" at bounding box center [466, 295] width 16 height 14
select select "12"
click at [458, 288] on select "00 01 02 03 04 05 06 07 08 09 10 11 12 13 14 15 16 17 18 19 20 21 22 23" at bounding box center [466, 295] width 16 height 14
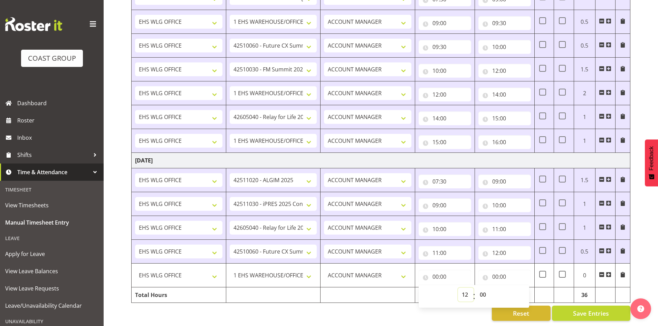
type input "12:00"
click at [494, 270] on input "00:00" at bounding box center [504, 277] width 53 height 14
click at [528, 290] on select "00 01 02 03 04 05 06 07 08 09 10 11 12 13 14 15 16 17 18 19 20 21 22 23" at bounding box center [526, 295] width 16 height 14
select select "16"
click at [518, 288] on select "00 01 02 03 04 05 06 07 08 09 10 11 12 13 14 15 16 17 18 19 20 21 22 23" at bounding box center [526, 295] width 16 height 14
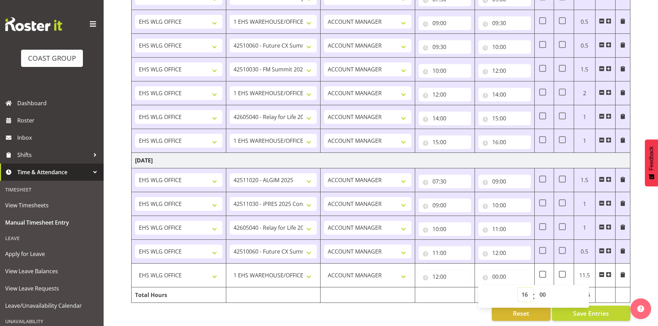
type input "16:00"
click at [589, 309] on span "Save Entries" at bounding box center [591, 313] width 36 height 9
click at [593, 309] on span "Save Entries" at bounding box center [591, 313] width 36 height 9
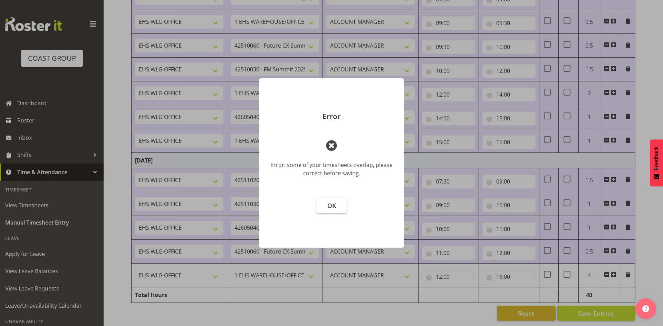
click at [344, 203] on button "OK" at bounding box center [331, 205] width 30 height 15
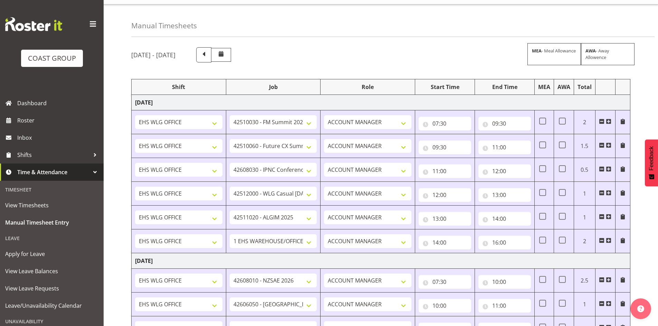
scroll to position [0, 0]
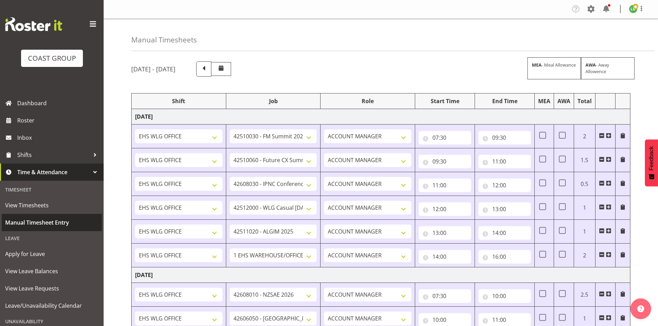
click at [43, 220] on span "Manual Timesheet Entry" at bounding box center [51, 223] width 93 height 10
click at [32, 207] on span "View Timesheets" at bounding box center [51, 205] width 93 height 10
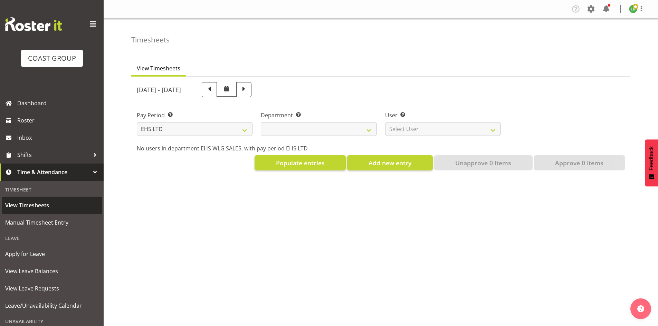
select select "7"
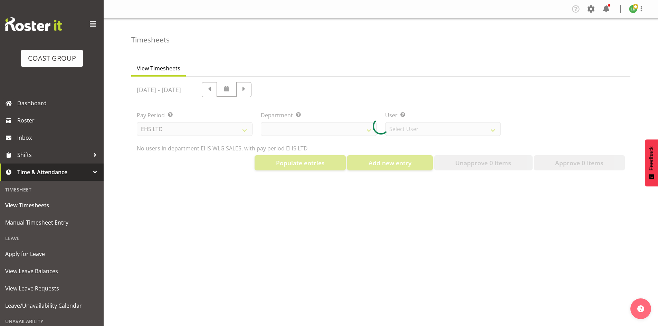
select select "44"
select select "8051"
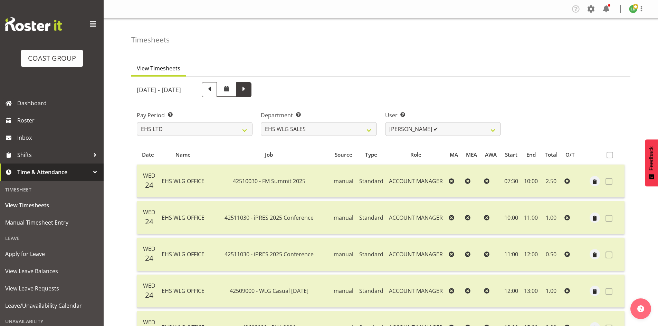
click at [251, 94] on span at bounding box center [243, 89] width 15 height 15
select select
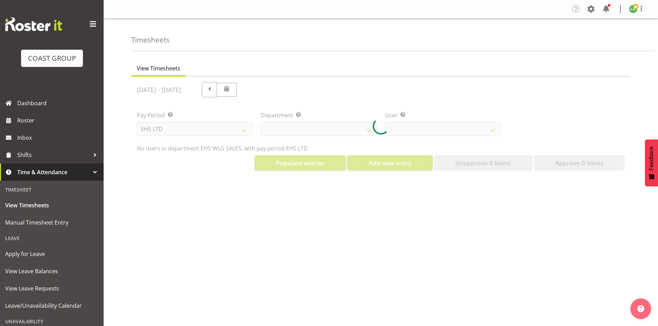
select select "44"
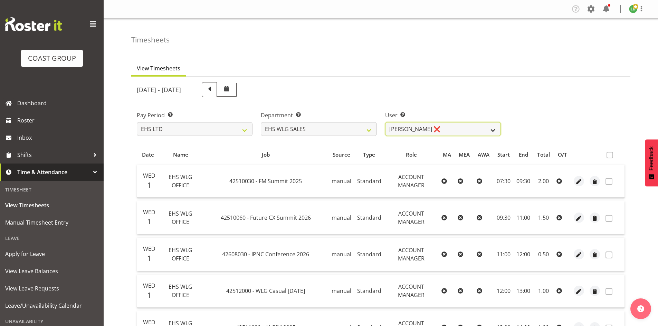
click at [491, 131] on select "[PERSON_NAME] ❌ [PERSON_NAME] ❌" at bounding box center [443, 129] width 116 height 14
select select "10120"
click at [385, 122] on select "[PERSON_NAME] ❌ [PERSON_NAME] ❌" at bounding box center [443, 129] width 116 height 14
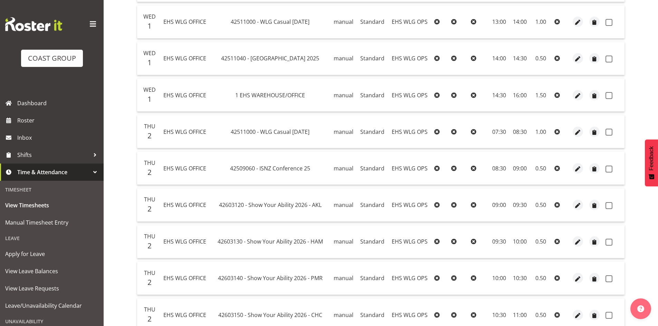
scroll to position [201, 0]
